Goal: Complete application form

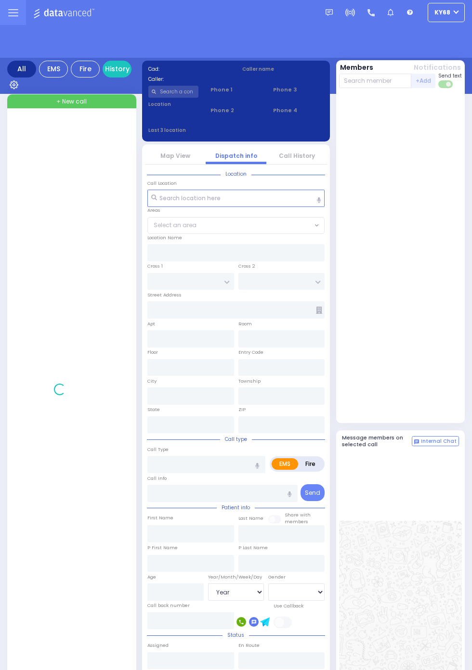
select select "Year"
select select "[DEMOGRAPHIC_DATA]"
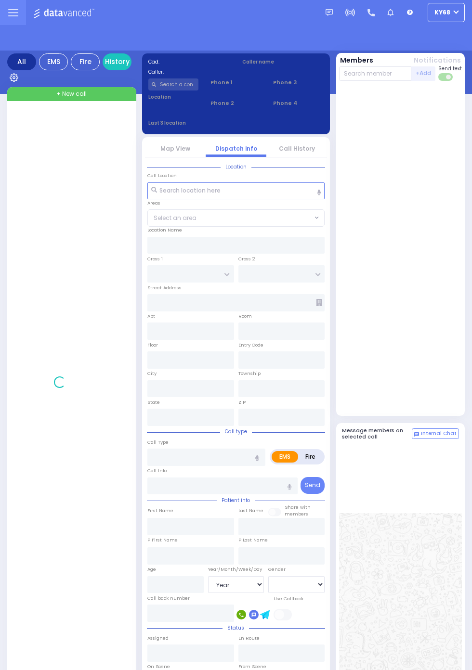
select select "Year"
select select "[DEMOGRAPHIC_DATA]"
select select "Year"
select select "[DEMOGRAPHIC_DATA]"
select select "Year"
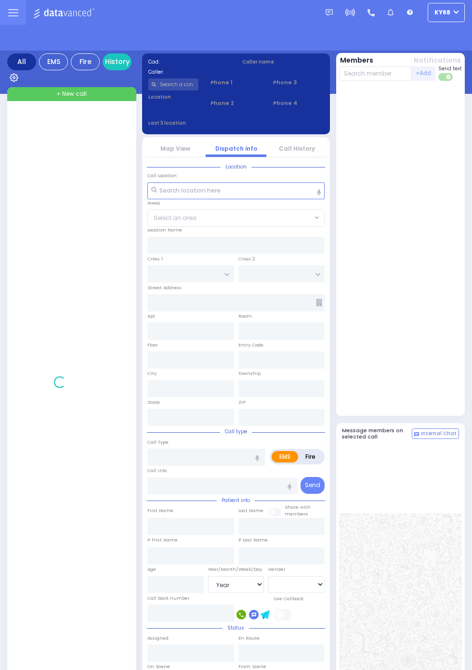
select select "[DEMOGRAPHIC_DATA]"
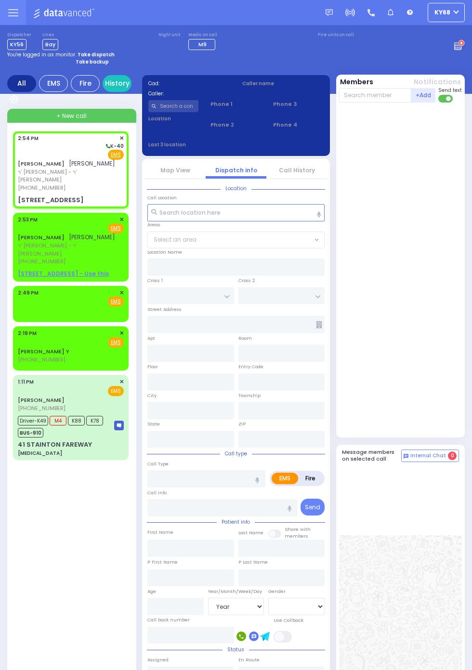
select select
radio input "true"
type input "YECHESKEL SHRAGA"
type input "GOLDBERGER"
select select
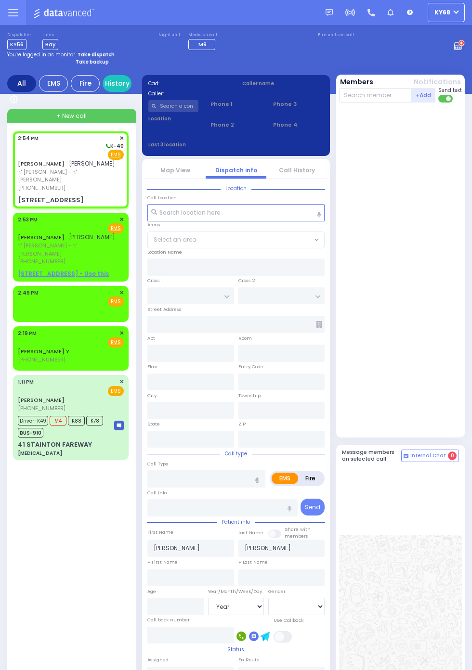
select select
type input "14:54"
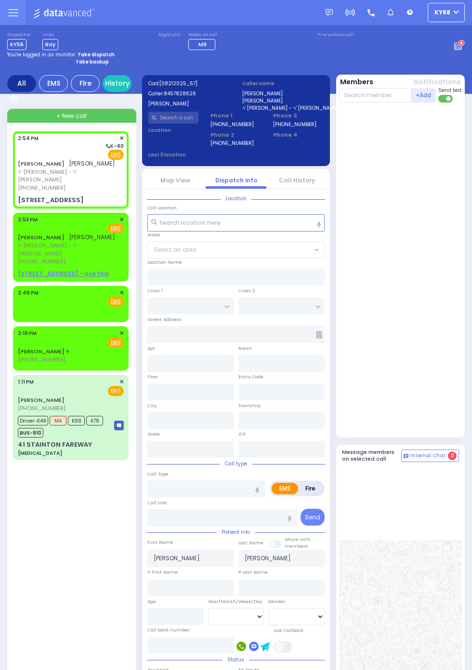
type input "PAKSH PL"
type input "TZFAS RD"
type input "9 NICKLESBURG RD"
type input "112"
type input "Monroe"
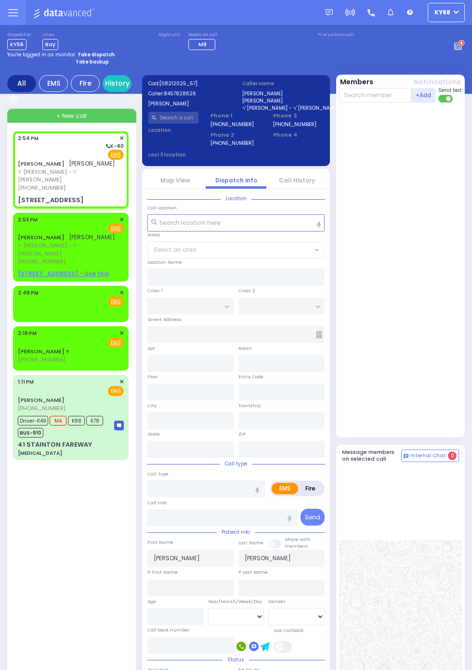
type input "New York"
type input "10950"
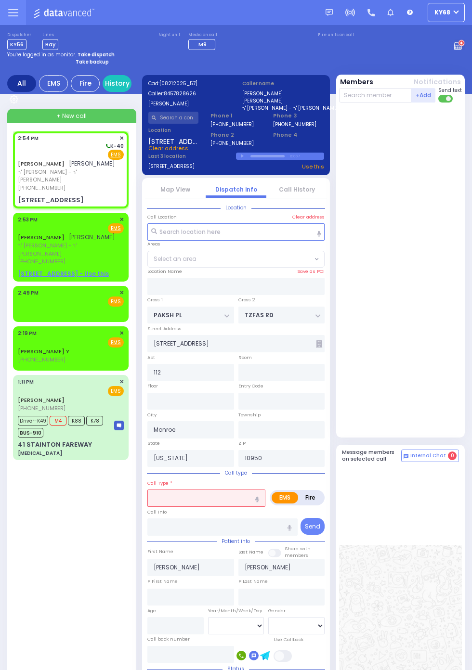
select select "ATZEI TAMURIM"
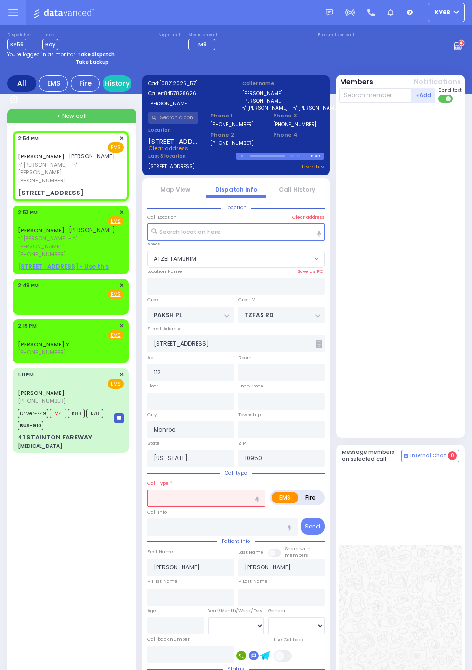
select select
radio input "true"
select select
select select "ATZEI TAMURIM"
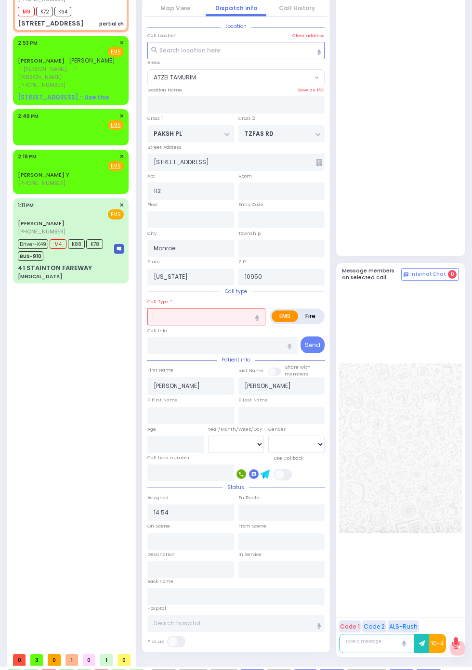
select select
type input "pertial ch"
radio input "true"
select select
type input "14:55"
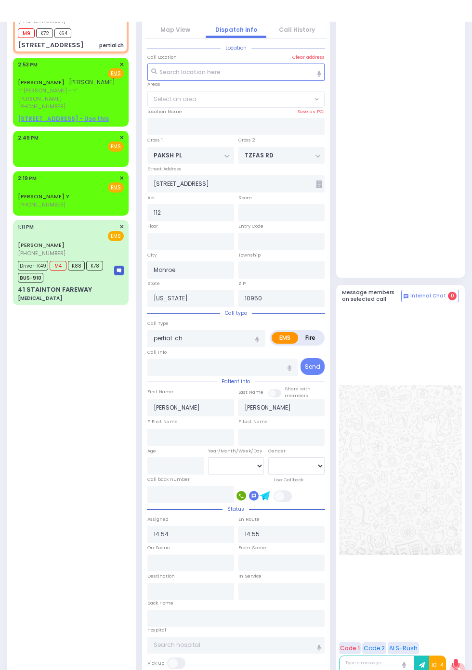
select select "ATZEI TAMURIM"
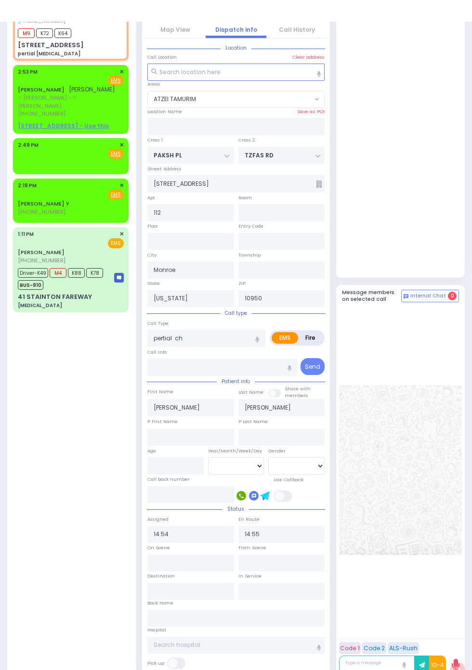
select select
type input "pertial choking"
radio input "true"
select select
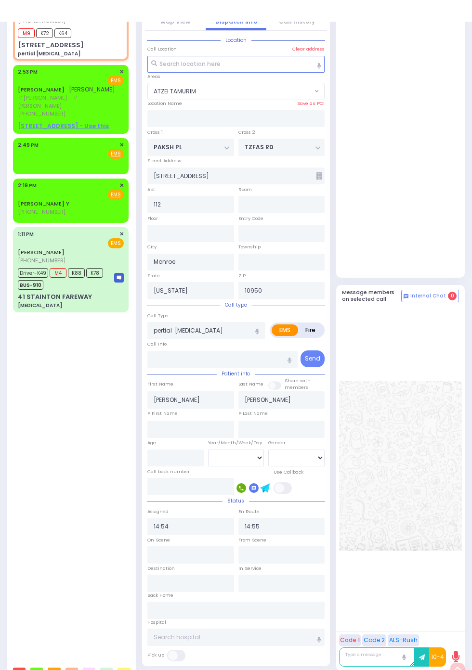
select select "ATZEI TAMURIM"
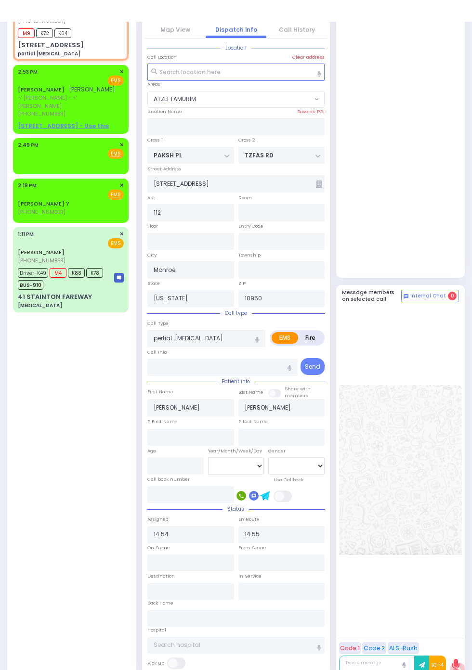
select select
type input "partial choking"
radio input "true"
select select
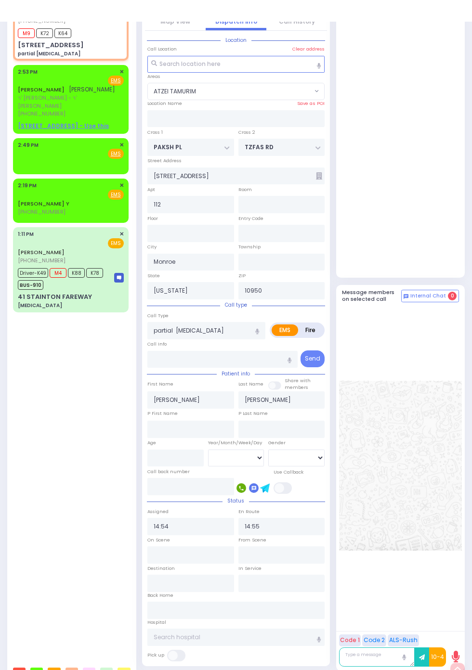
select select "ATZEI TAMURIM"
